Goal: Task Accomplishment & Management: Complete application form

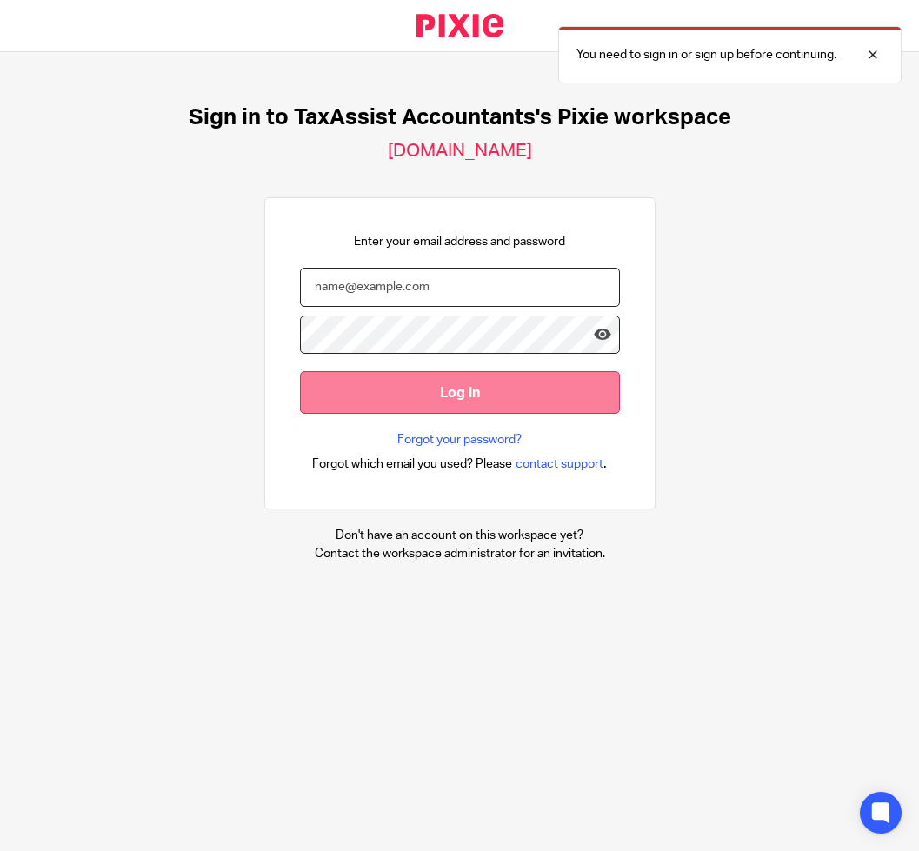
type input "amithraanandh@taxassist.co.uk"
click at [481, 391] on input "Log in" at bounding box center [460, 392] width 320 height 43
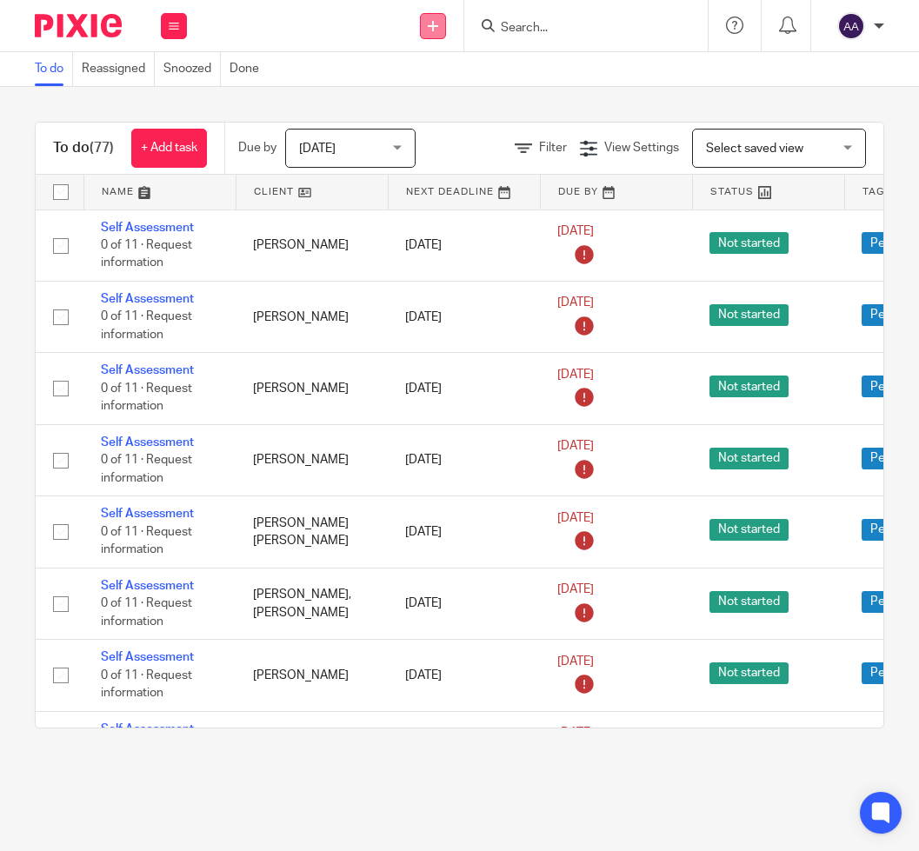
click at [438, 33] on link at bounding box center [433, 26] width 26 height 26
click at [433, 135] on link "Add client" at bounding box center [433, 132] width 122 height 25
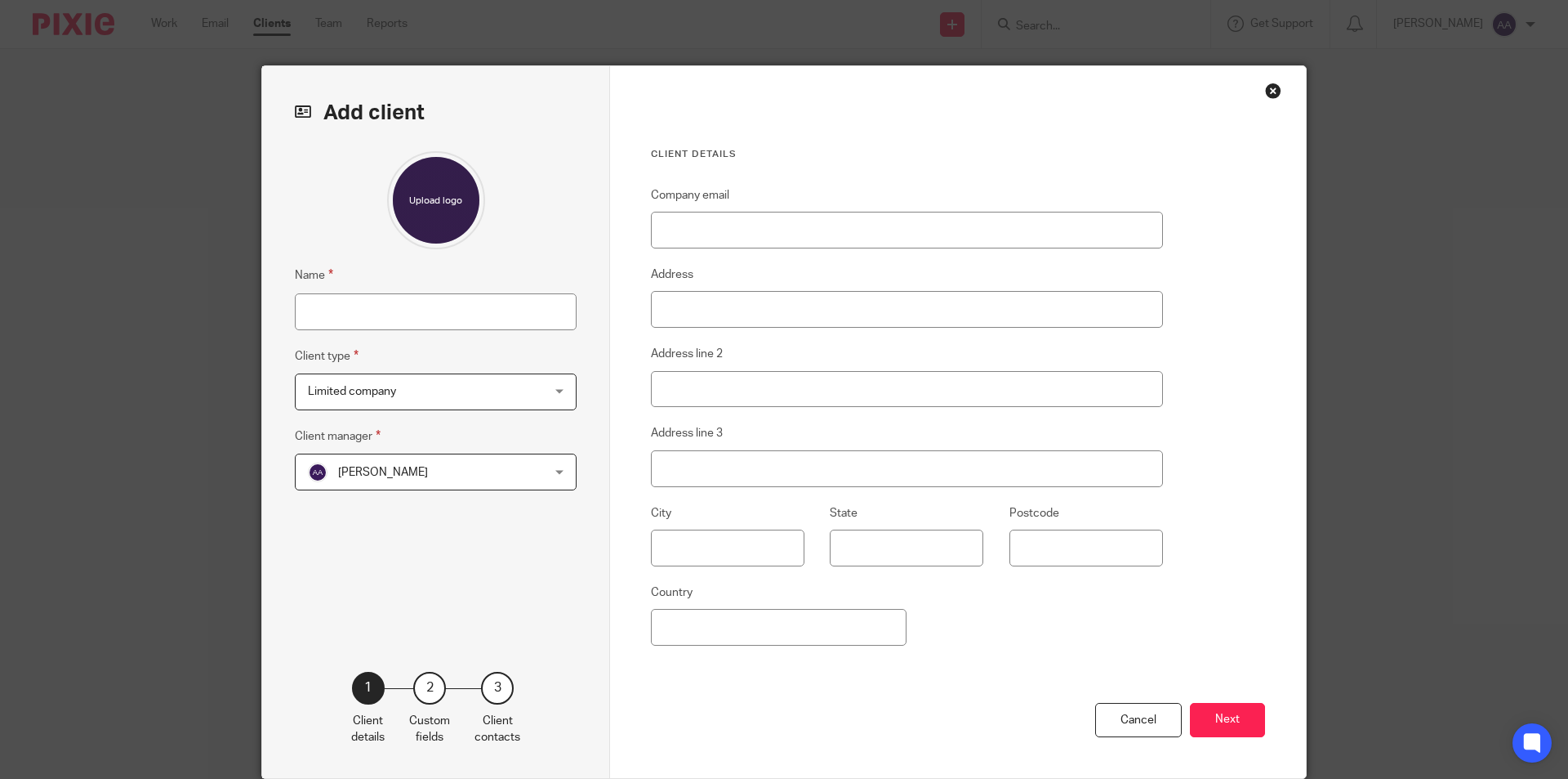
click at [403, 310] on input "Name" at bounding box center [436, 311] width 282 height 37
click at [355, 326] on input "Name" at bounding box center [436, 311] width 282 height 37
type input "[PERSON_NAME] [PERSON_NAME]"
click at [422, 391] on span "Limited company" at bounding box center [415, 391] width 214 height 35
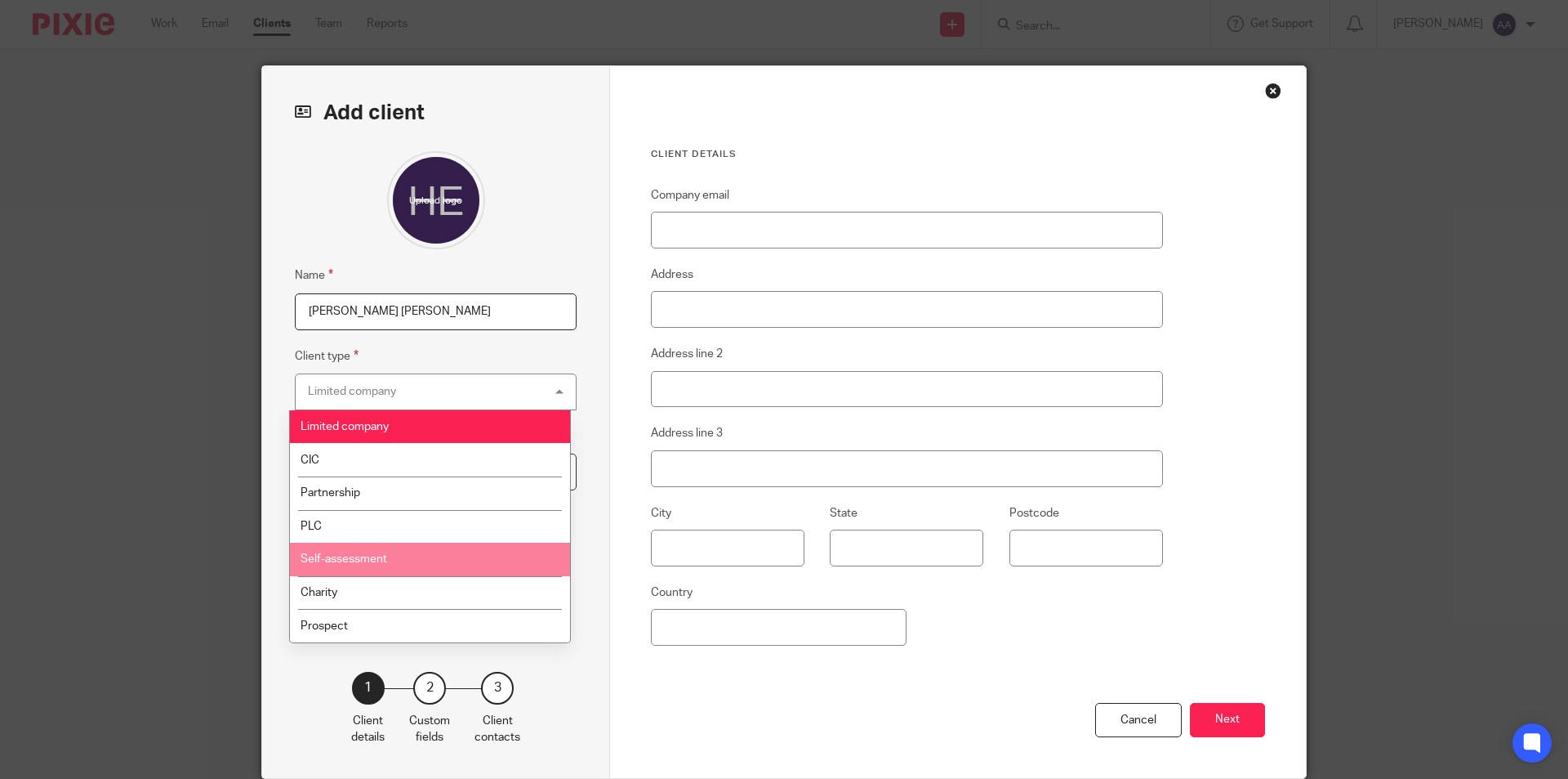
click at [368, 560] on span "Self-assessment" at bounding box center [344, 559] width 86 height 11
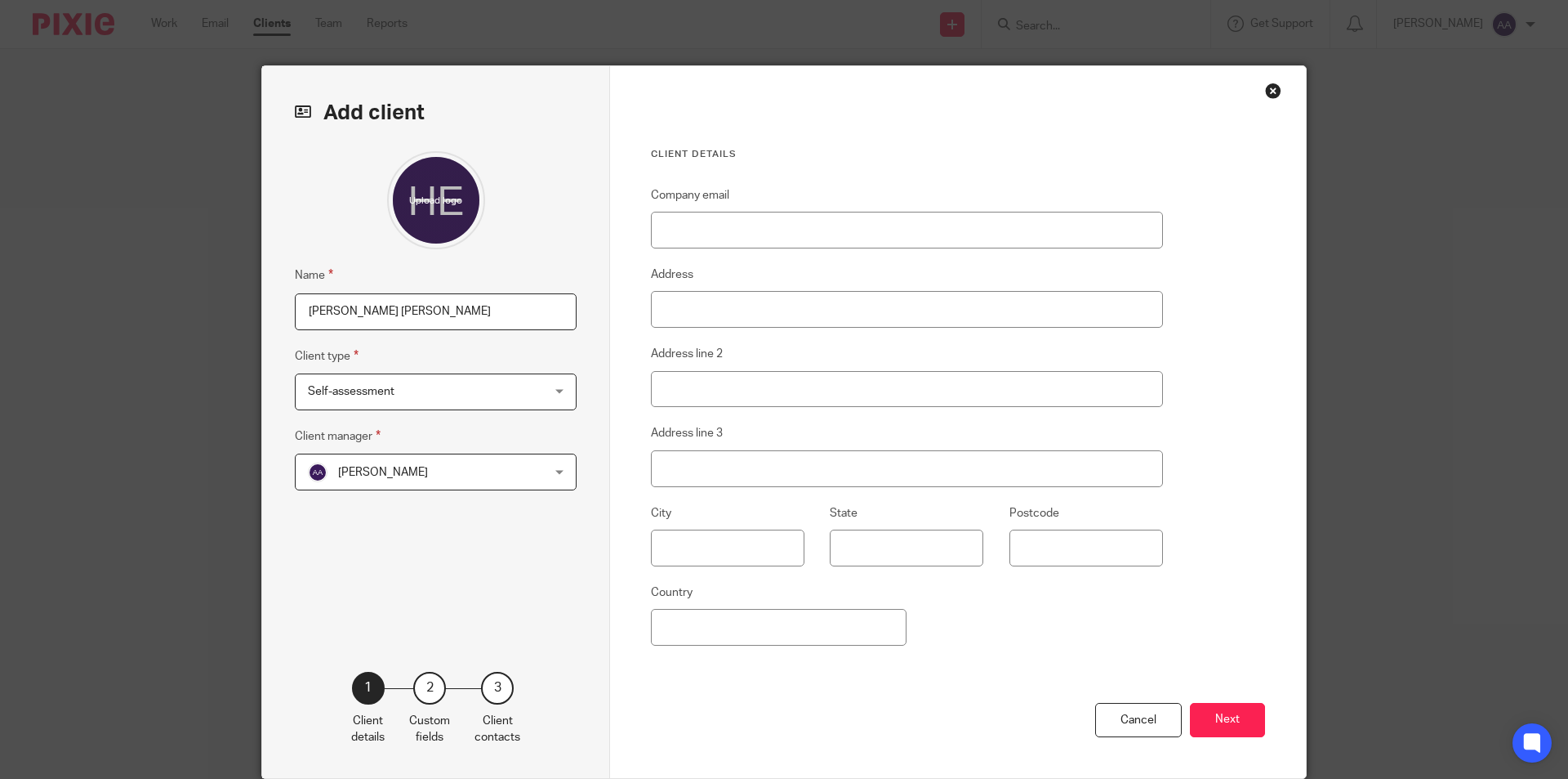
click at [380, 475] on span "[PERSON_NAME]" at bounding box center [383, 472] width 90 height 11
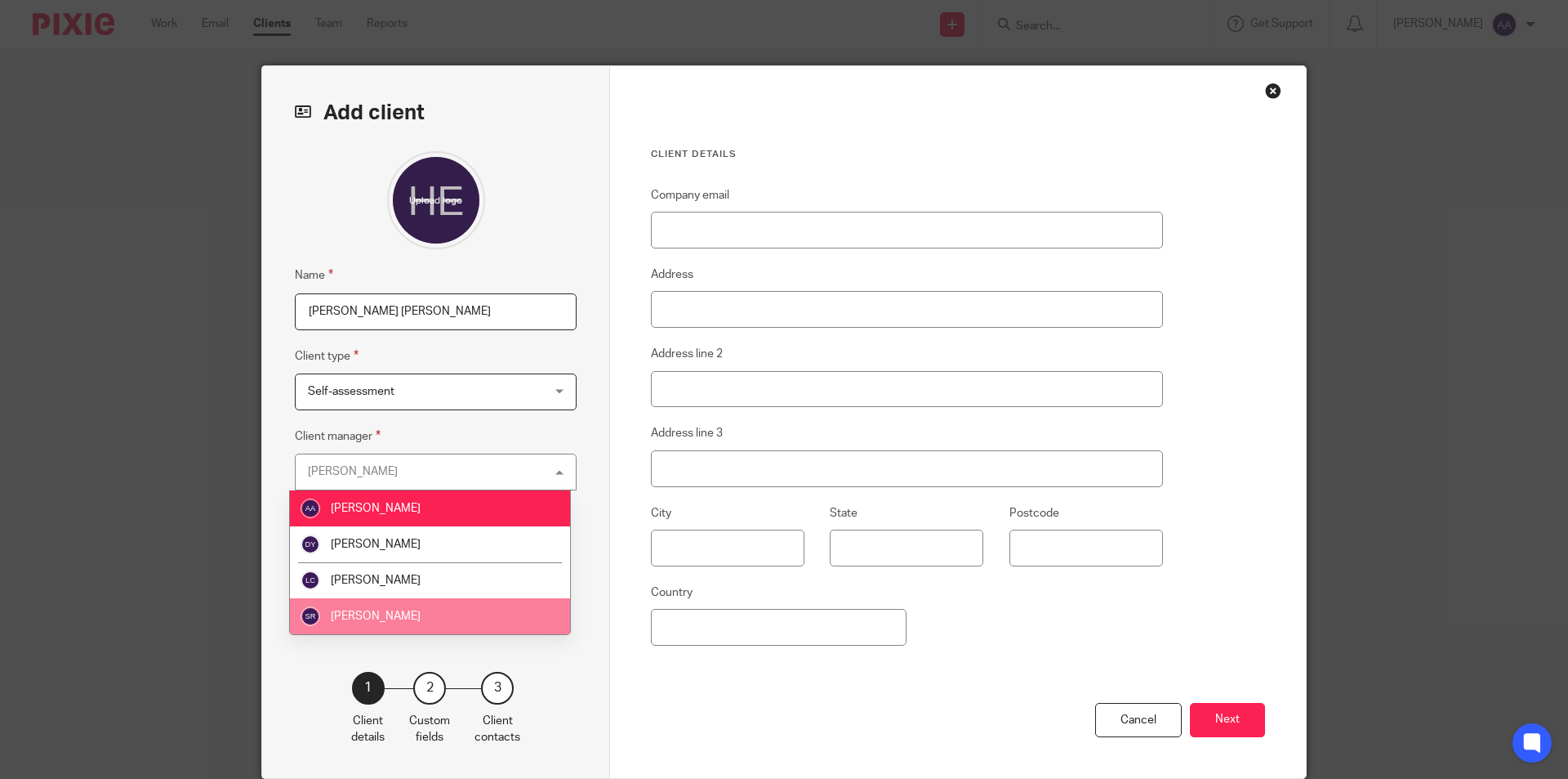
click at [425, 621] on li "Saher Rizvi" at bounding box center [430, 615] width 280 height 36
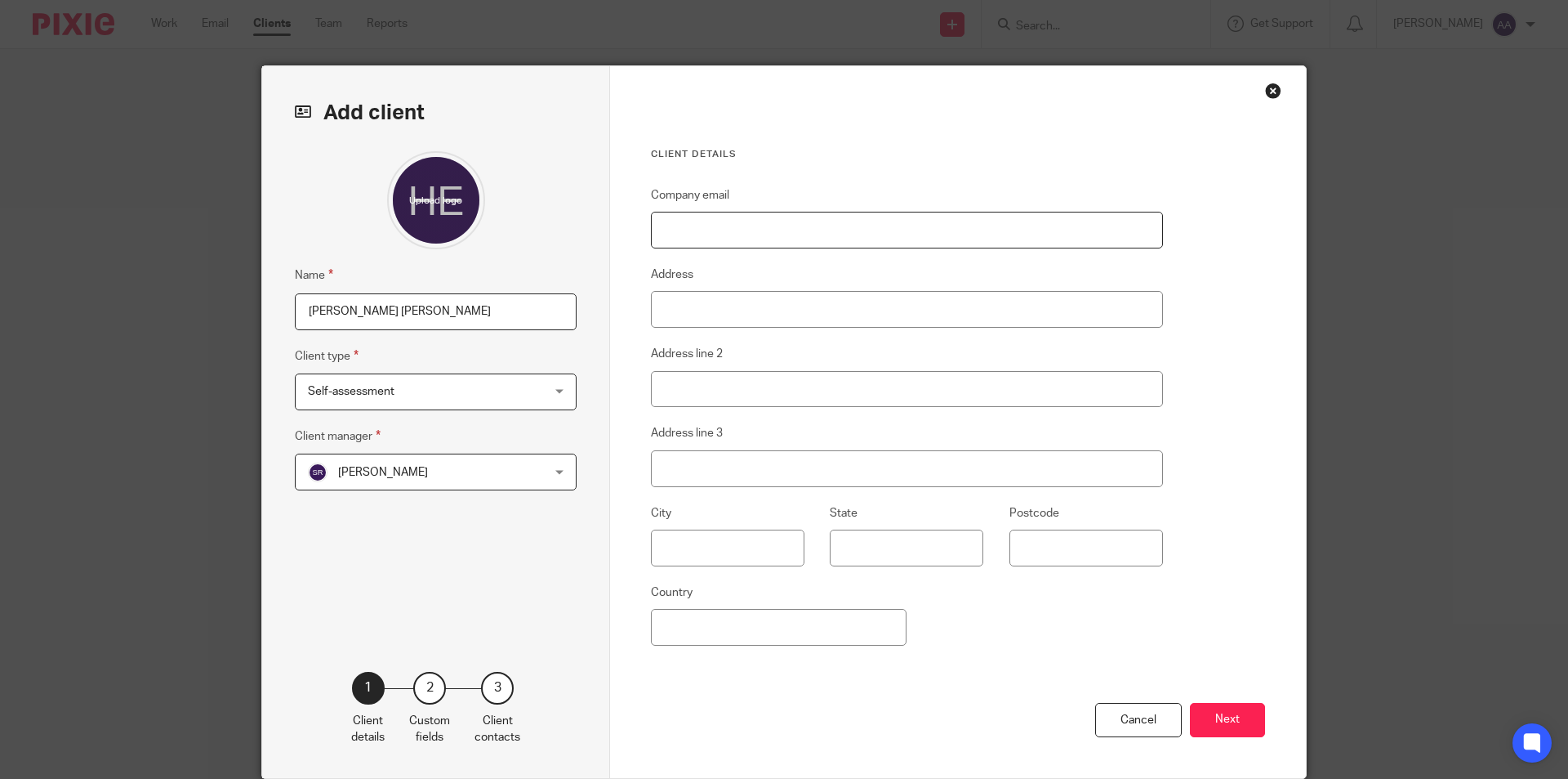
click at [812, 227] on input "Company email" at bounding box center [907, 229] width 512 height 37
click at [706, 239] on input "Company email" at bounding box center [907, 229] width 512 height 37
paste input "hollyatkins56@gmail.com"
type input "hollyatkins56@gmail.com"
click at [846, 310] on input "Address" at bounding box center [907, 309] width 512 height 37
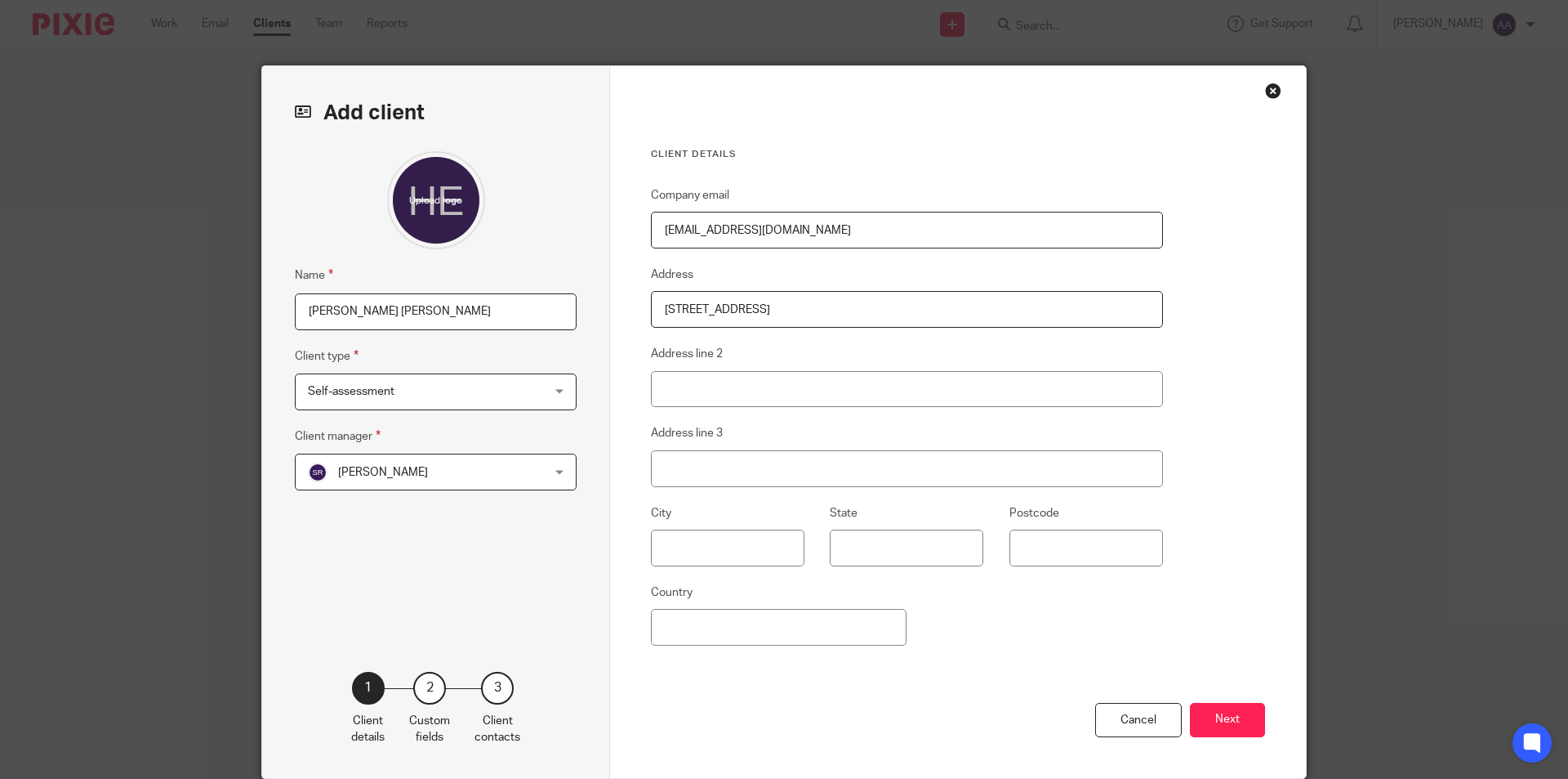
type input "48 Queens Drive"
click at [781, 390] on input "Address line 2" at bounding box center [907, 389] width 512 height 37
type input "Waltham Cross"
click at [714, 454] on input "Address line 3" at bounding box center [907, 468] width 512 height 37
click at [675, 558] on input "text" at bounding box center [727, 547] width 153 height 37
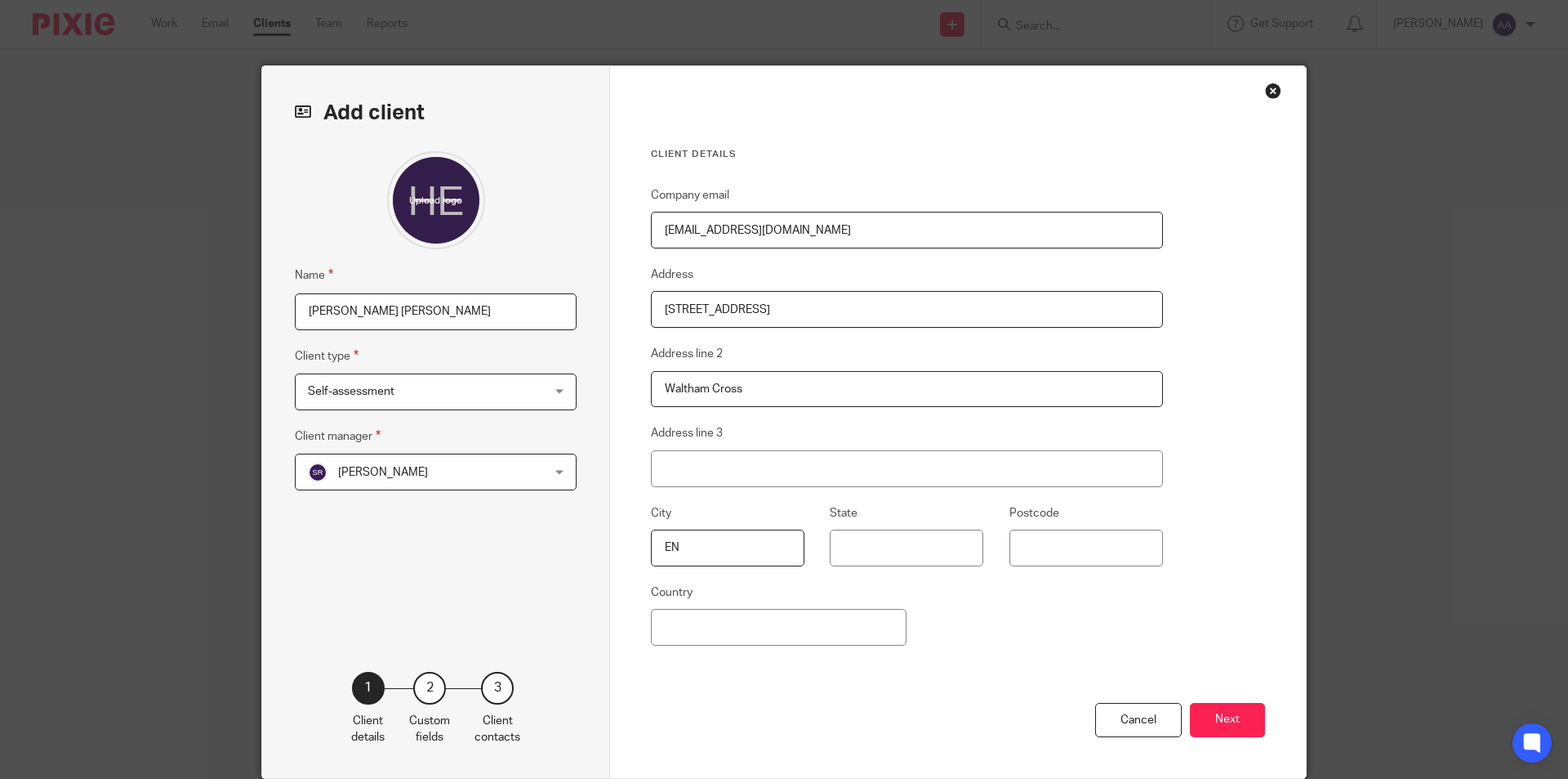
type input "EN8"
drag, startPoint x: 656, startPoint y: 547, endPoint x: 725, endPoint y: 552, distance: 69.2
click at [725, 552] on input "EN8" at bounding box center [727, 547] width 153 height 37
click at [1088, 557] on input "Postcode" at bounding box center [1086, 547] width 153 height 37
drag, startPoint x: 1088, startPoint y: 556, endPoint x: 1373, endPoint y: 529, distance: 286.3
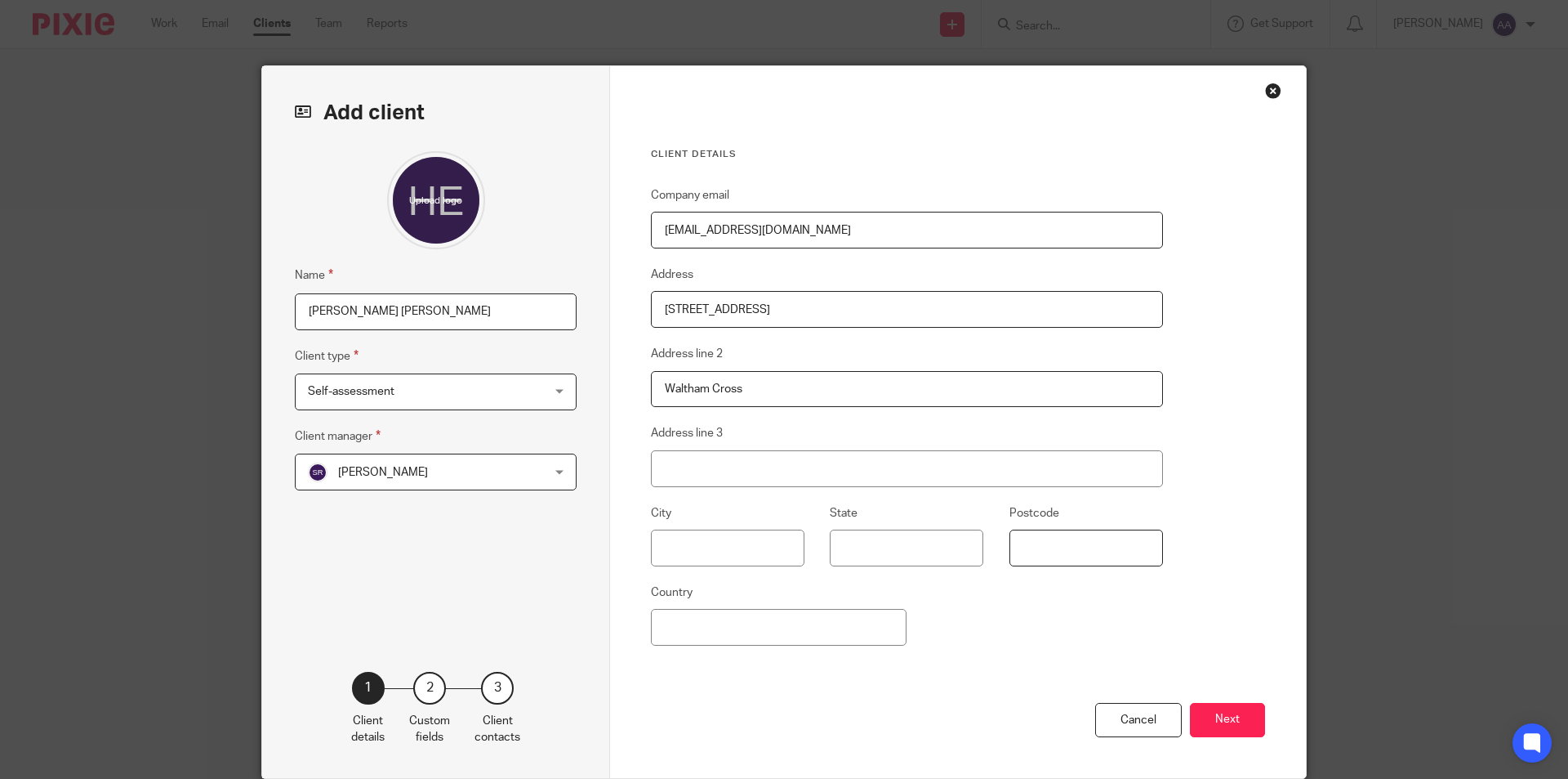
click at [1088, 555] on input "Postcode" at bounding box center [1086, 547] width 153 height 37
click at [1373, 535] on div "Add client Name Holly Emma Atkins Client type Self-assessment Self-assessment L…" at bounding box center [784, 389] width 1568 height 779
click at [1431, 528] on div "Add client Name Holly Emma Atkins Client type Self-assessment Self-assessment L…" at bounding box center [784, 389] width 1568 height 779
click at [746, 468] on input "Address line 3" at bounding box center [907, 468] width 512 height 37
click at [1083, 541] on input "Postcode" at bounding box center [1086, 547] width 153 height 37
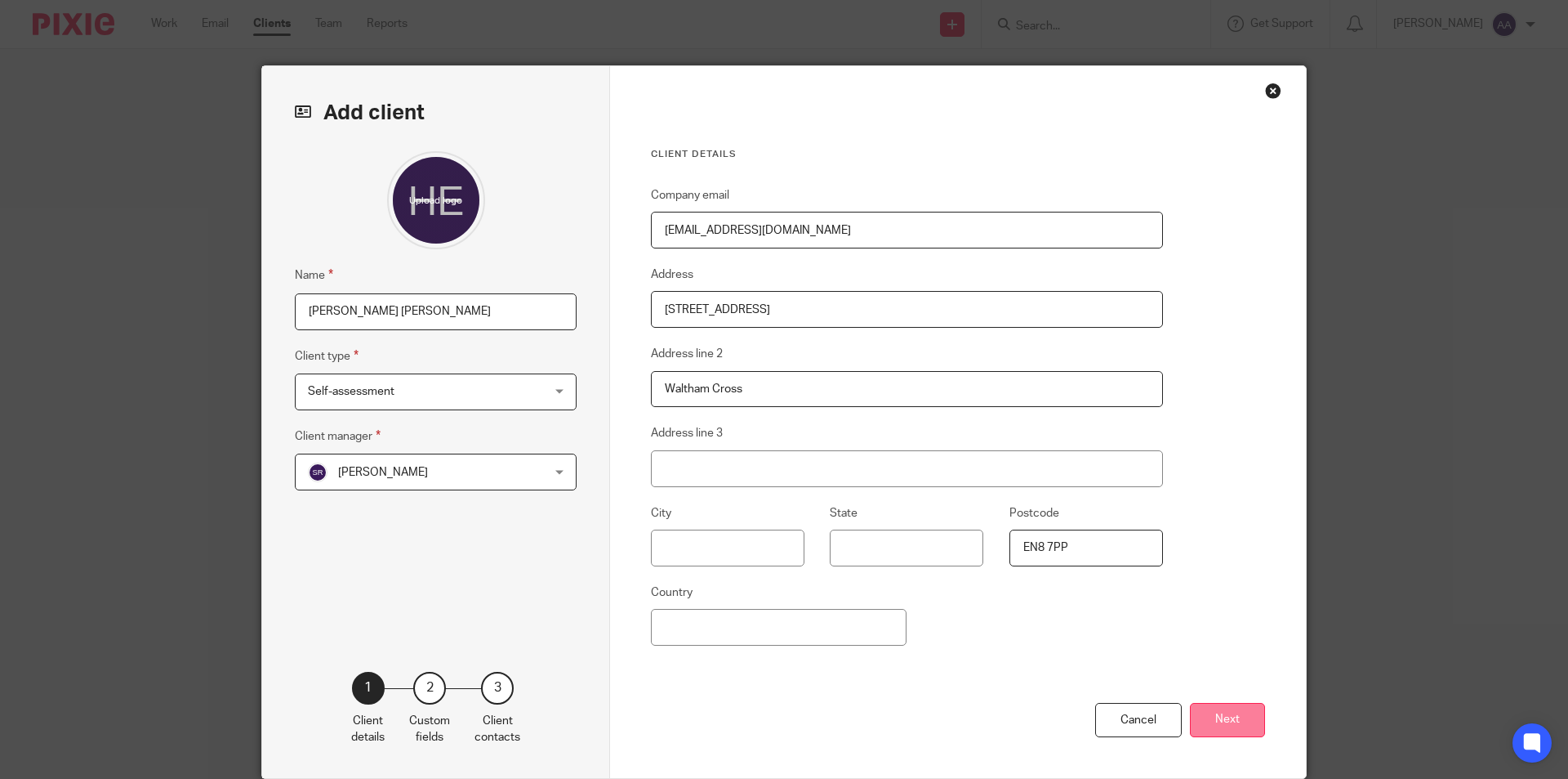
type input "EN8 7PP"
click at [1228, 707] on button "Next" at bounding box center [1228, 720] width 75 height 35
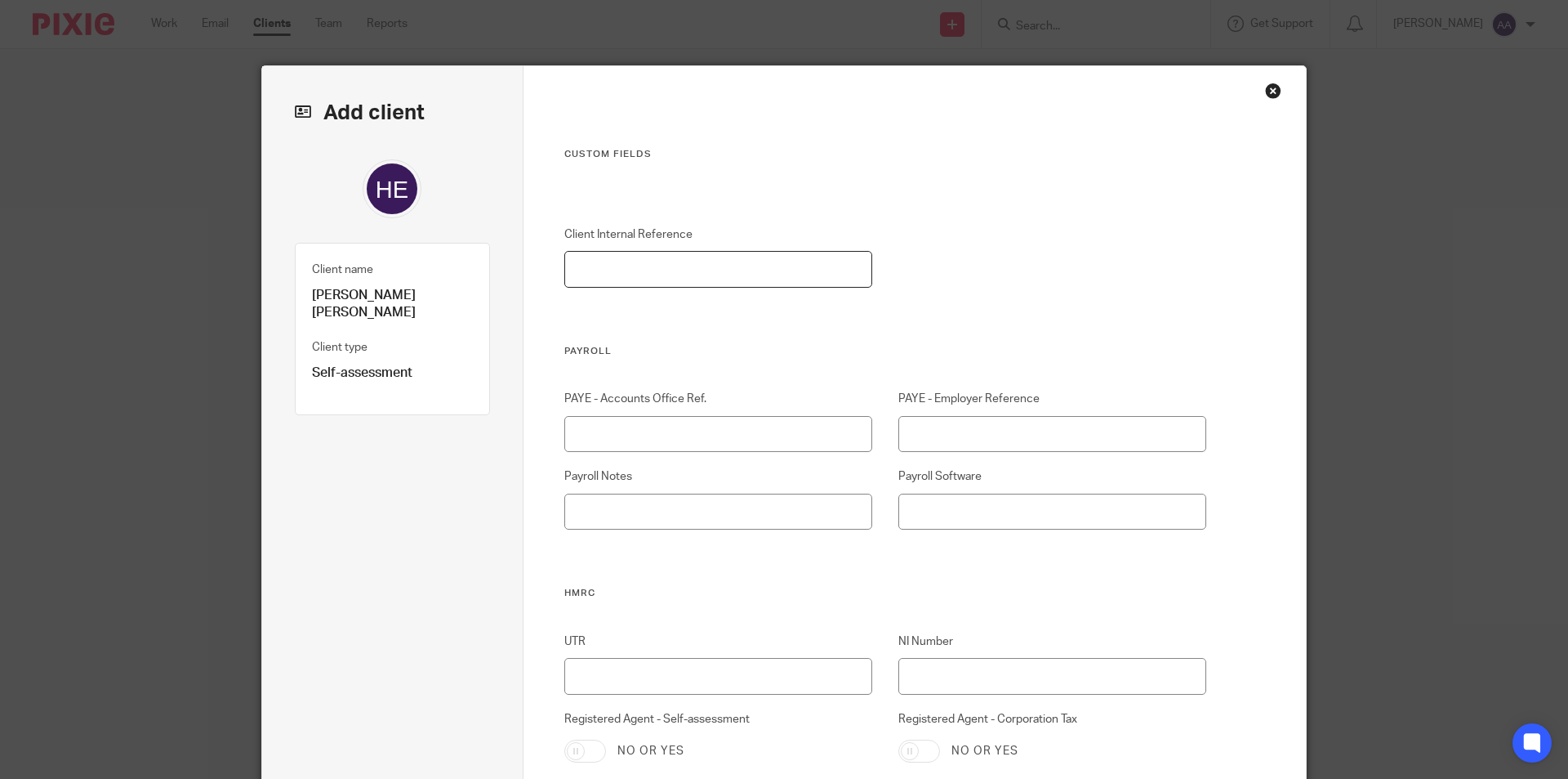
click at [753, 273] on input "Client Internal Reference" at bounding box center [719, 269] width 309 height 37
type input "00171"
drag, startPoint x: 777, startPoint y: 547, endPoint x: 784, endPoint y: 556, distance: 11.4
click at [781, 555] on div "PAYE - Accounts Office Ref. PAYE - Employer Reference Payroll Notes Payroll Sof…" at bounding box center [872, 489] width 668 height 196
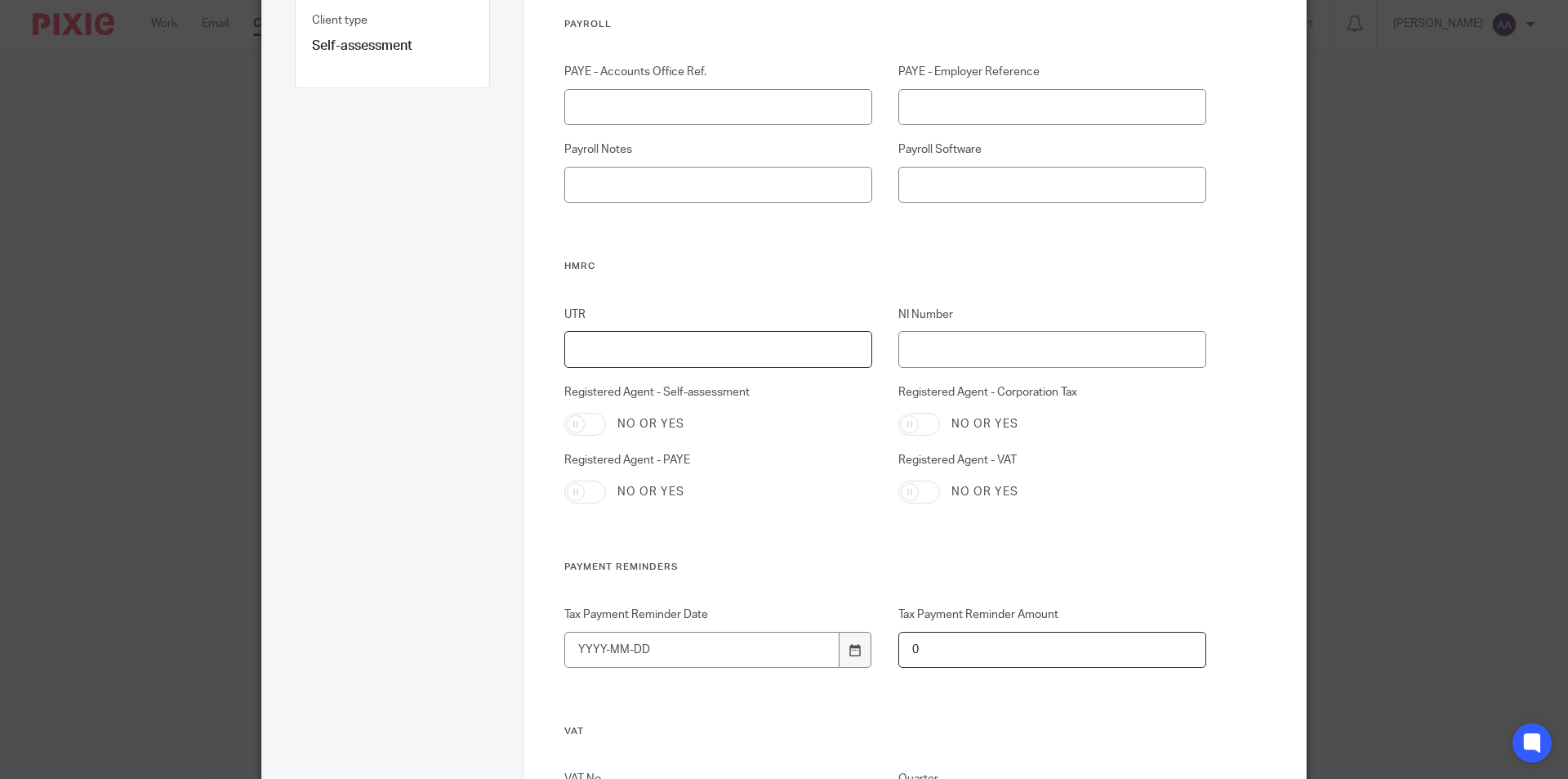
click at [610, 354] on input "UTR" at bounding box center [719, 349] width 309 height 37
type input "7233664353"
click at [935, 358] on input "NI Number" at bounding box center [1052, 349] width 309 height 37
type input "PH188487D"
click at [1105, 504] on div "No or yes" at bounding box center [1052, 491] width 309 height 23
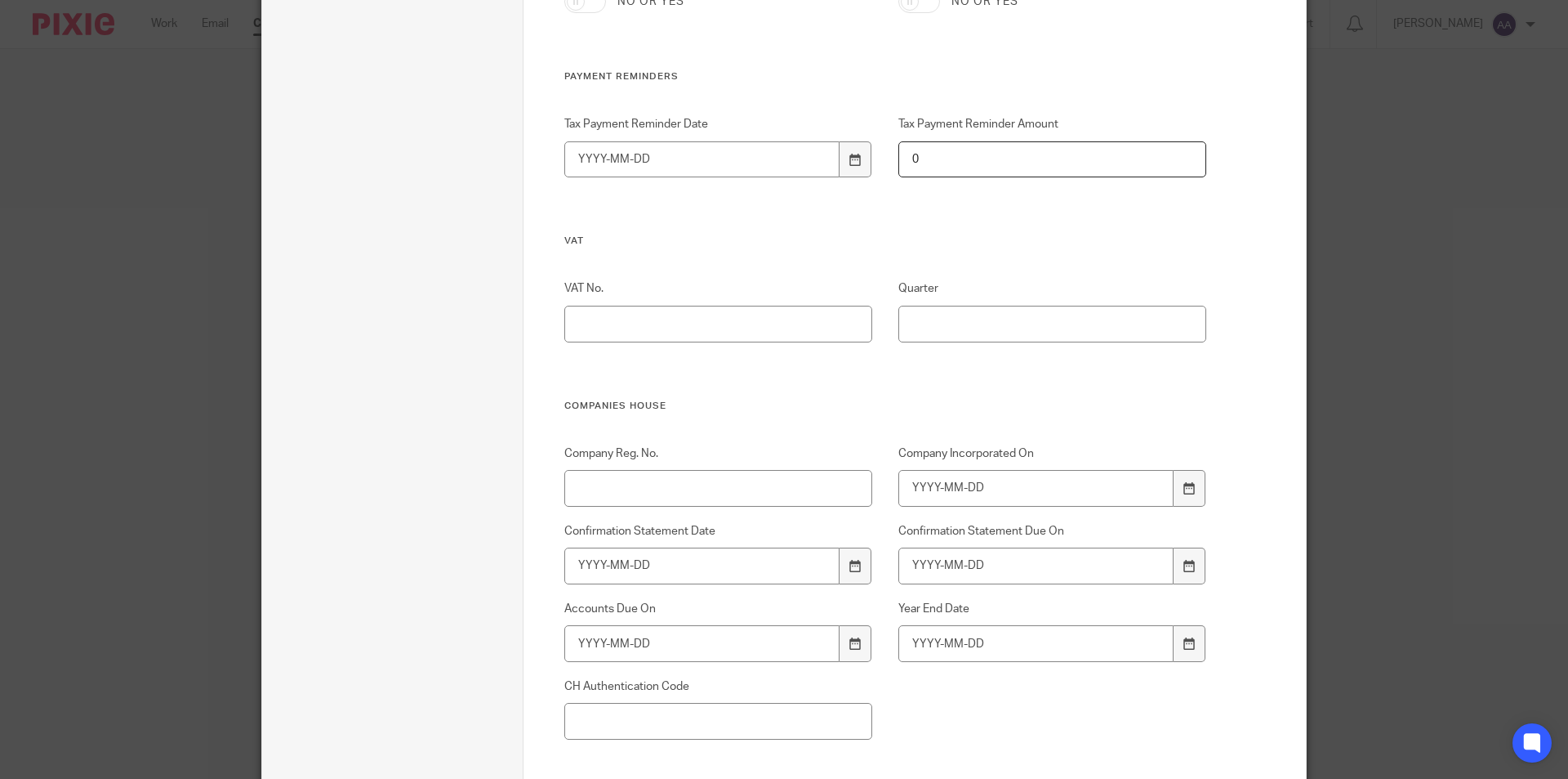
scroll to position [572, 0]
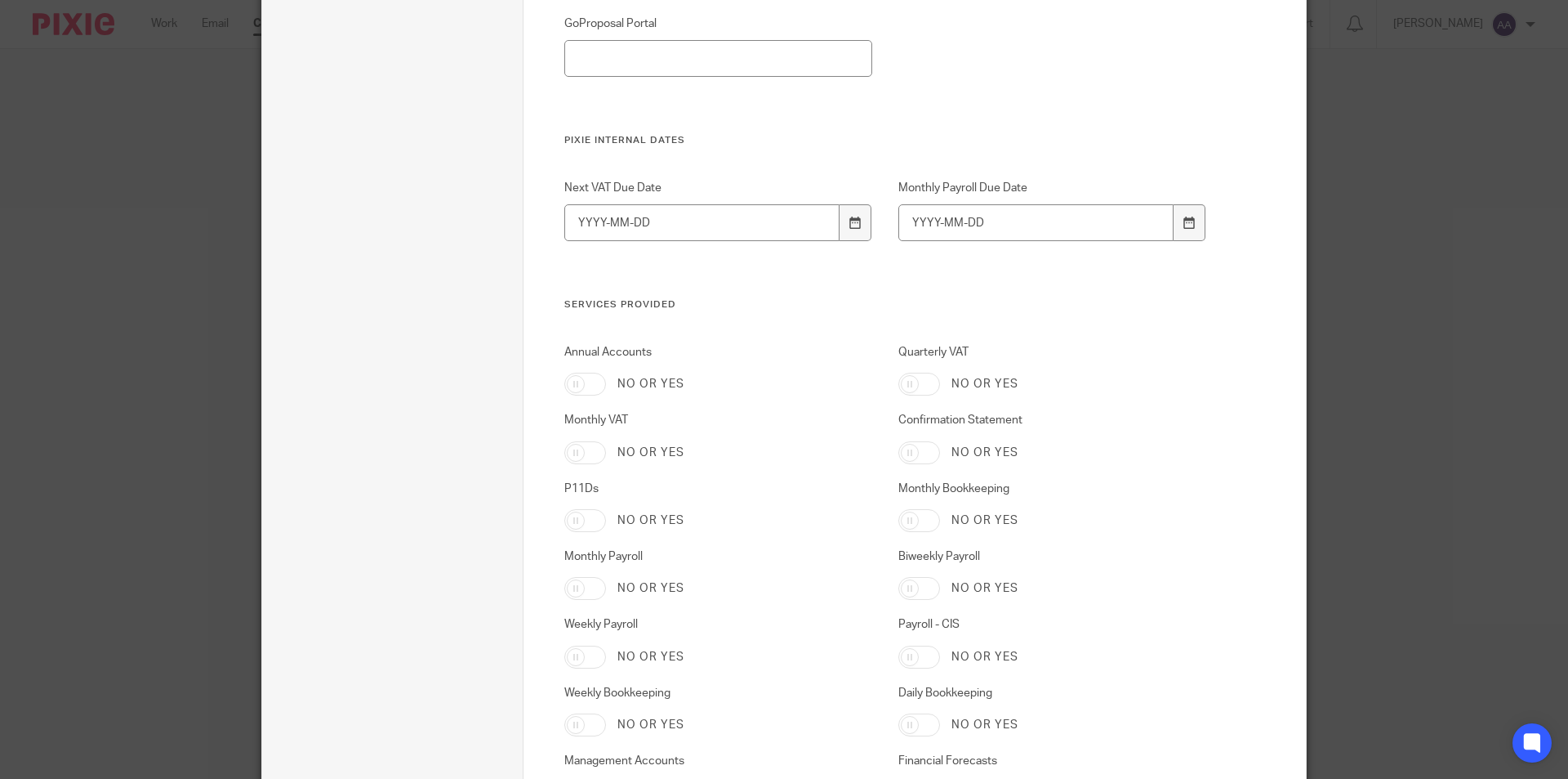
scroll to position [2567, 0]
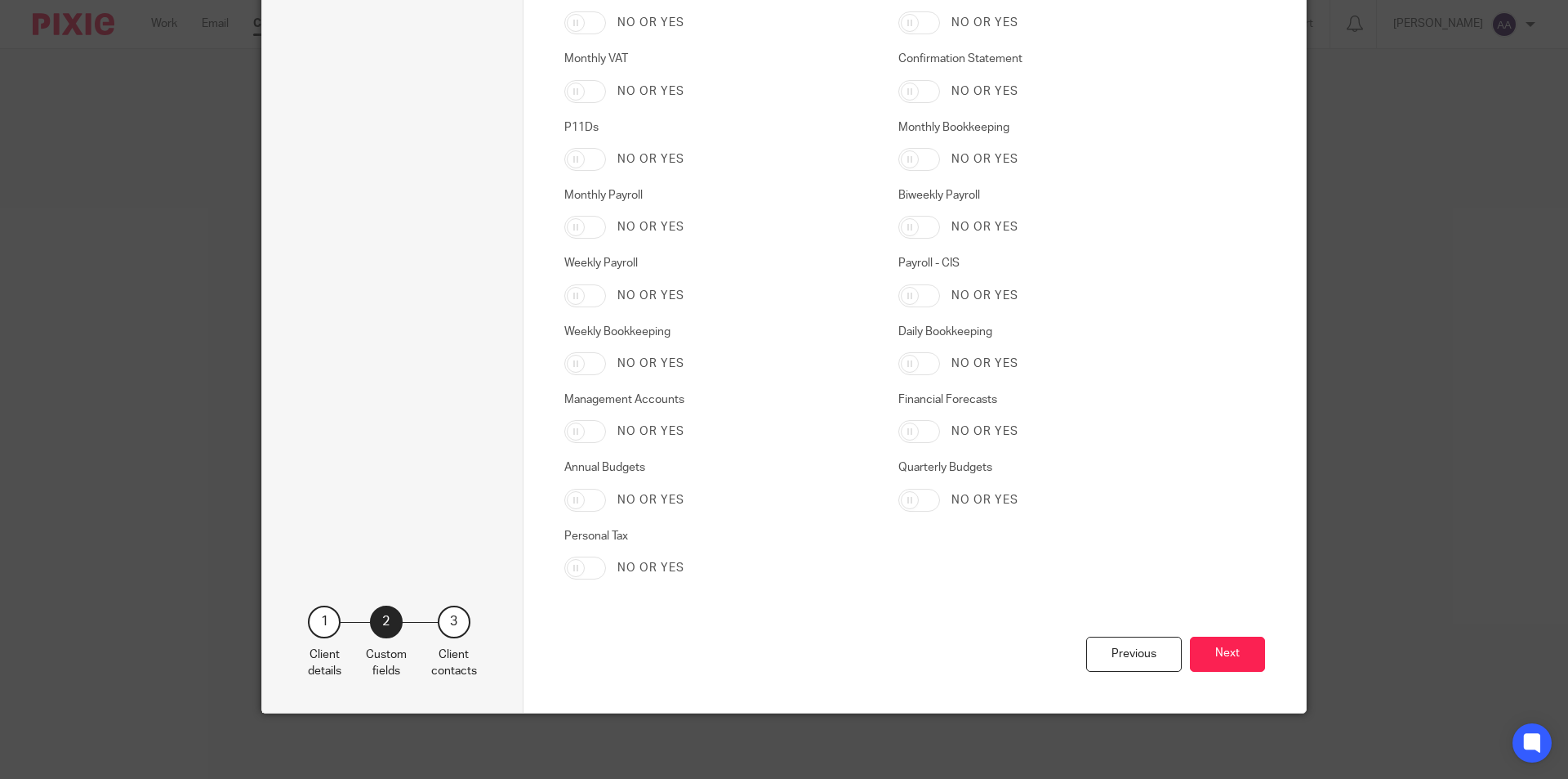
click at [1235, 663] on button "Next" at bounding box center [1228, 653] width 75 height 35
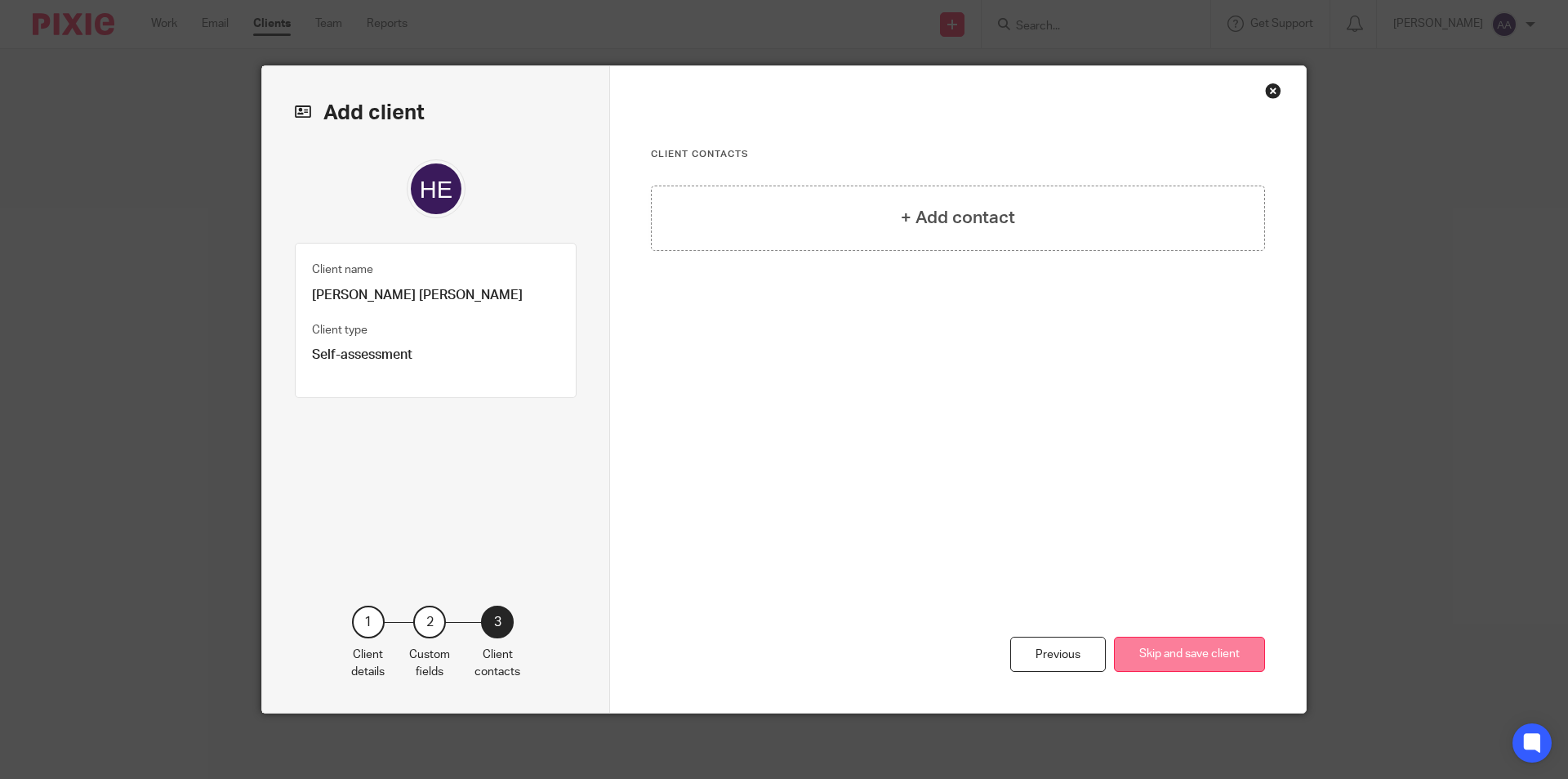
scroll to position [0, 0]
click at [714, 241] on div "+ Add contact" at bounding box center [958, 218] width 614 height 66
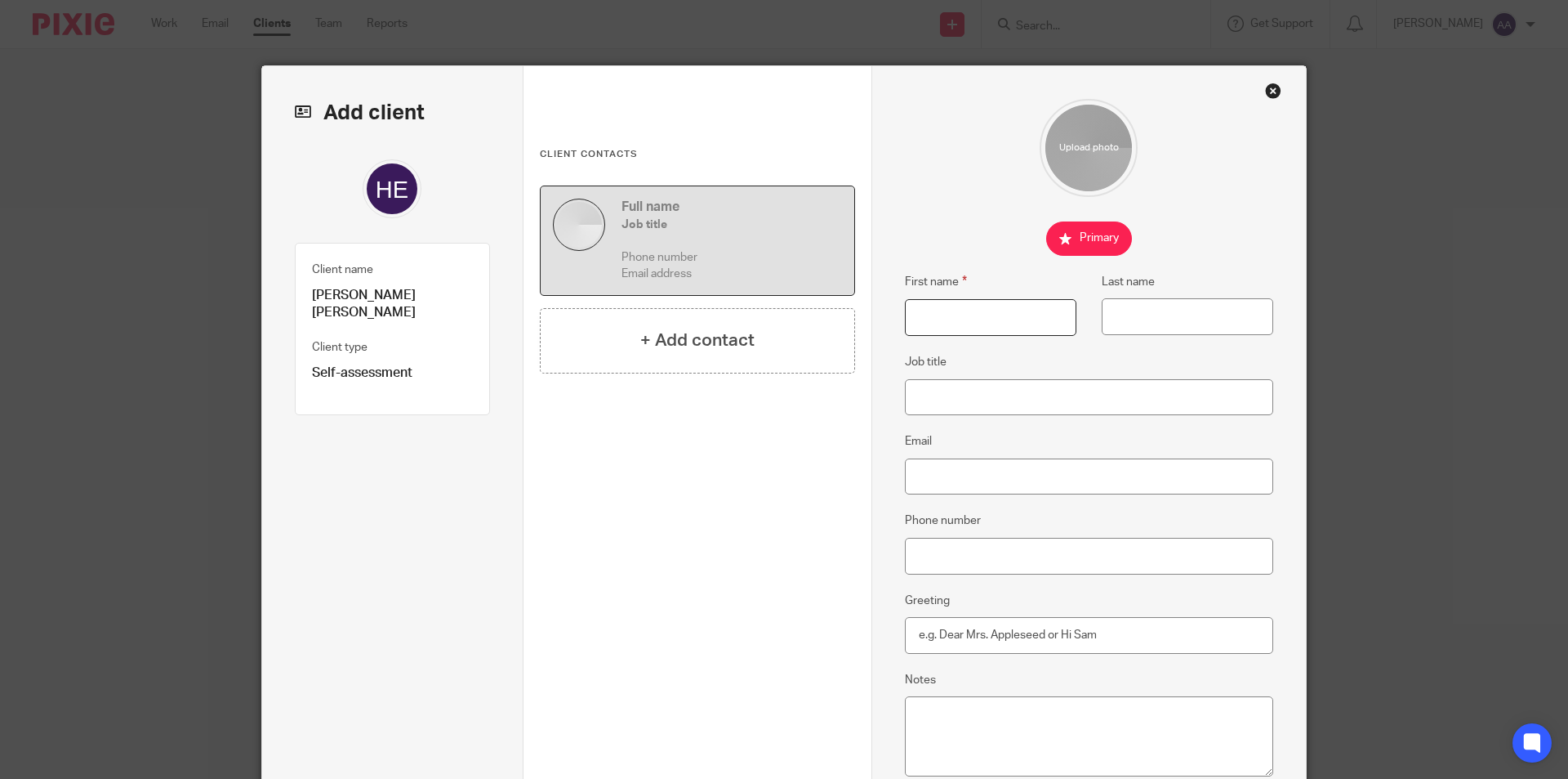
click at [971, 332] on input "First name" at bounding box center [990, 317] width 172 height 37
type input "Holly"
click at [1159, 322] on input "Last name" at bounding box center [1188, 316] width 172 height 37
type input "Atkins"
drag, startPoint x: 1019, startPoint y: 485, endPoint x: 980, endPoint y: 469, distance: 42.2
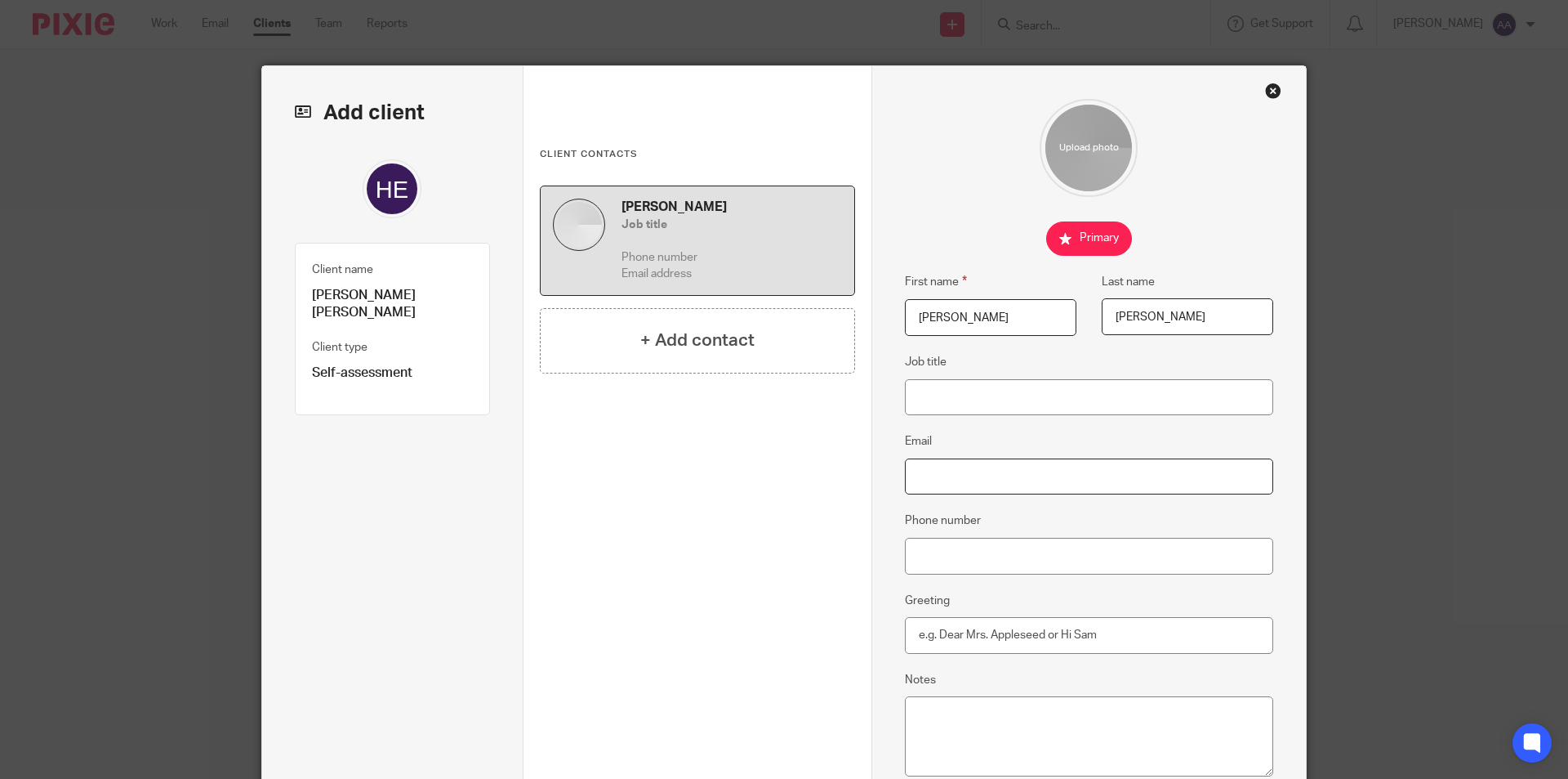
click at [1016, 485] on input "Email" at bounding box center [1089, 476] width 369 height 37
click at [920, 475] on input "Email" at bounding box center [1089, 476] width 369 height 37
paste input "hollyatkins56@gmail.com"
type input "hollyatkins56@gmail.com"
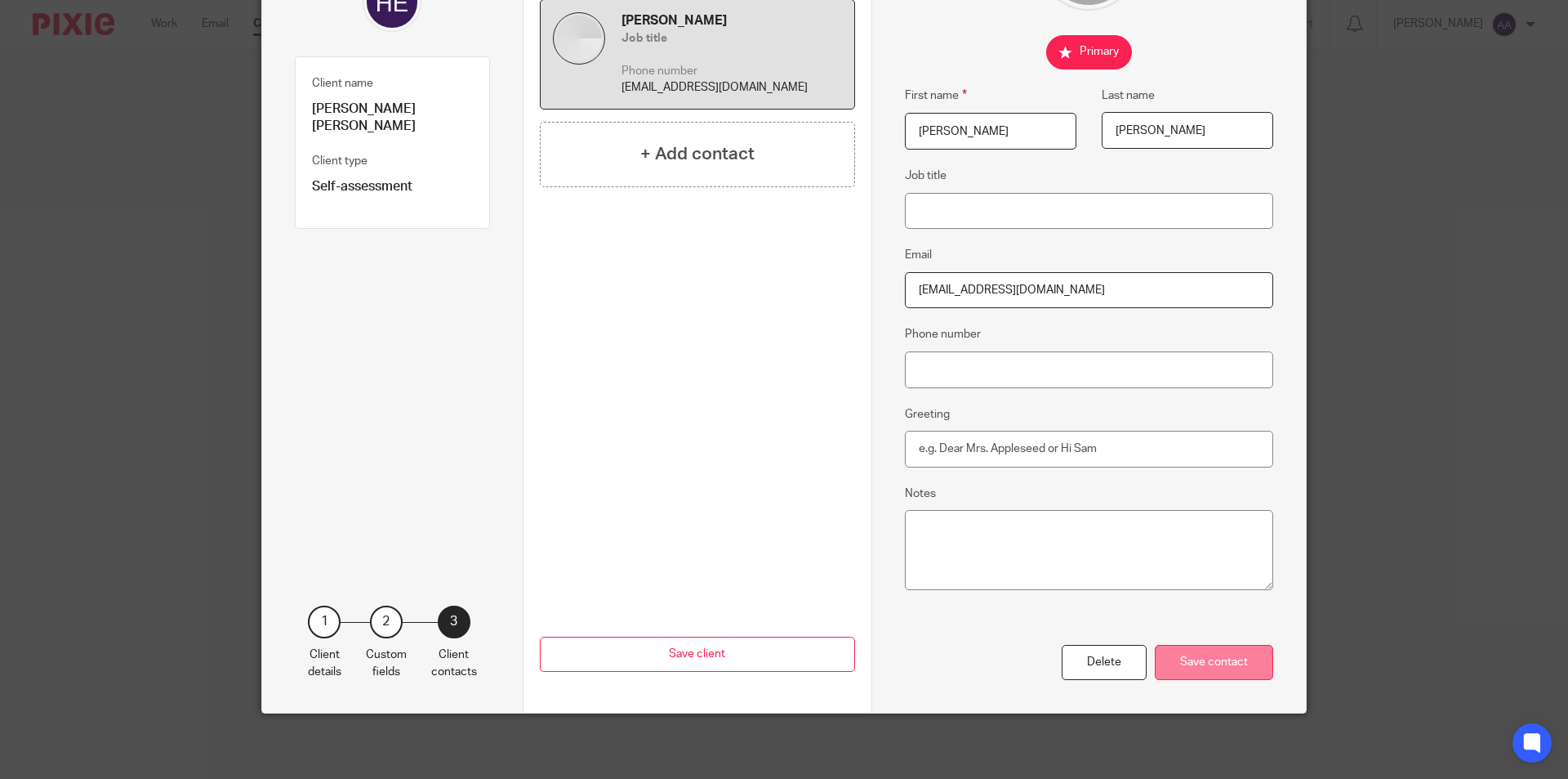
click at [1242, 677] on div "Save contact" at bounding box center [1214, 662] width 118 height 35
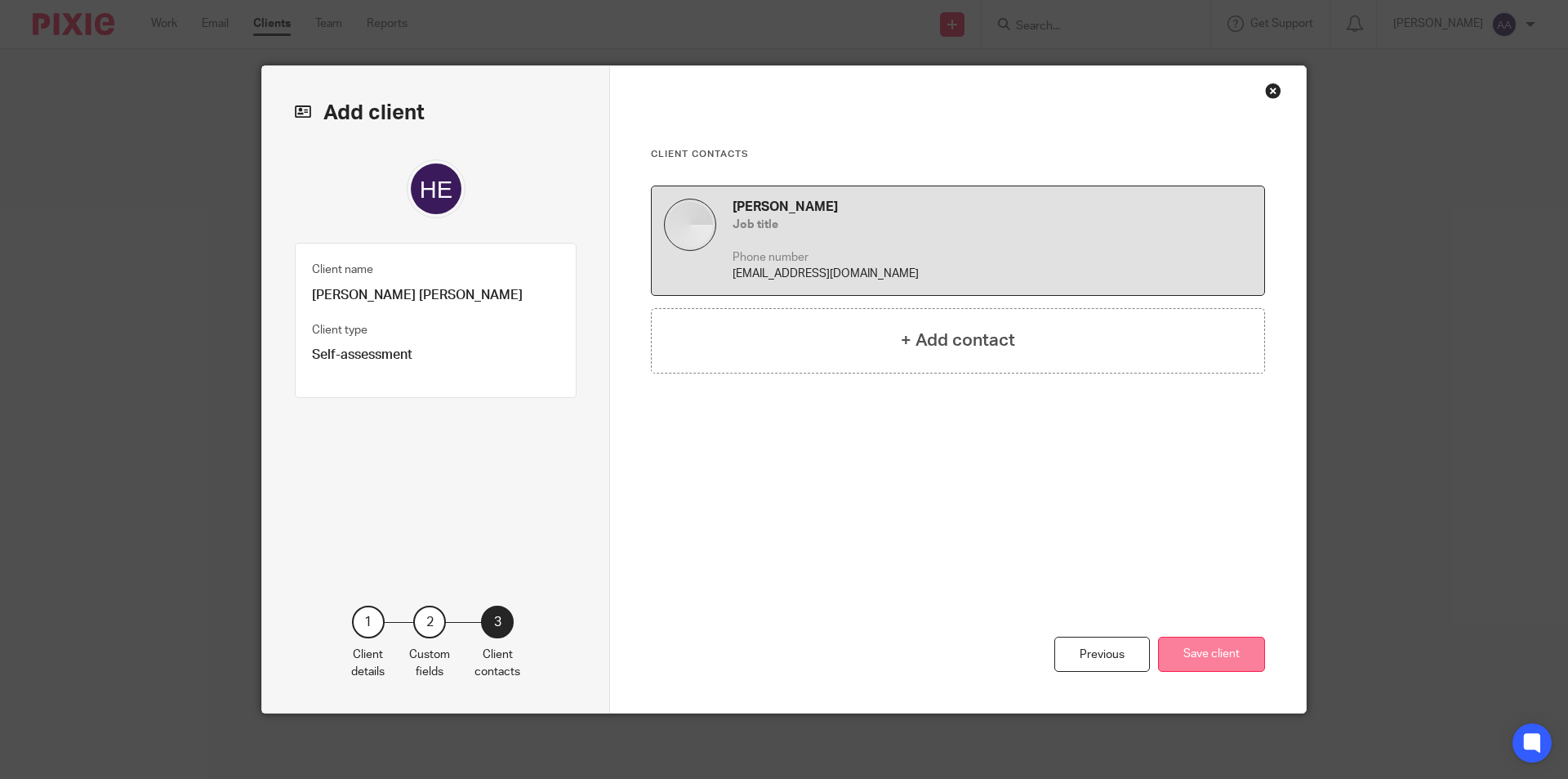
click at [1205, 649] on button "Save client" at bounding box center [1212, 653] width 107 height 35
